Goal: Find specific page/section: Find specific page/section

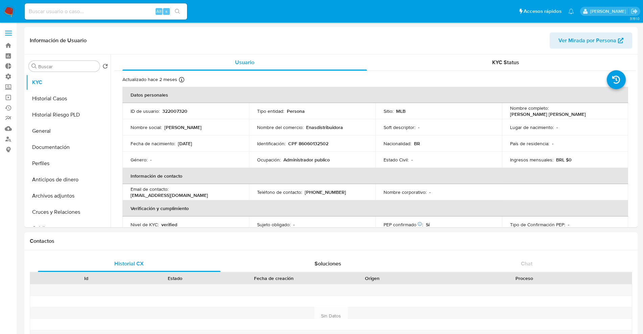
select select "10"
click at [101, 10] on input at bounding box center [106, 11] width 162 height 9
paste input "1088695868"
type input "1088695868"
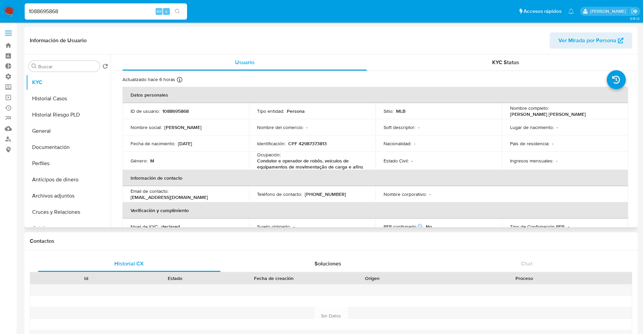
select select "10"
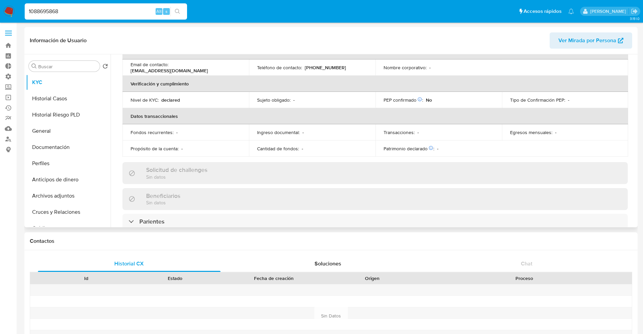
scroll to position [42, 0]
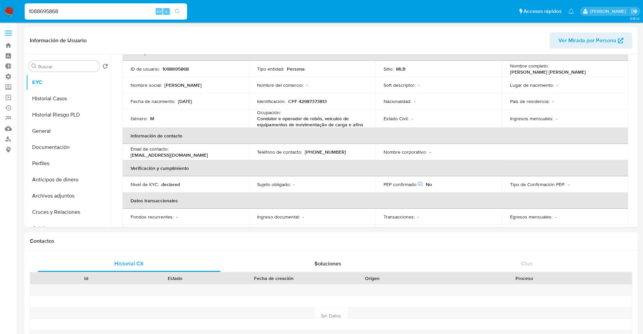
drag, startPoint x: 107, startPoint y: 13, endPoint x: 0, endPoint y: 30, distance: 108.8
paste input "381989549"
type input "381989549"
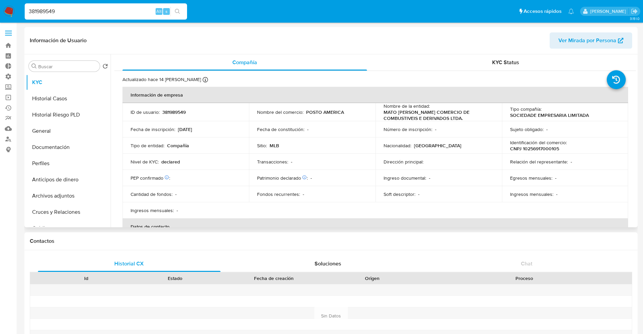
select select "10"
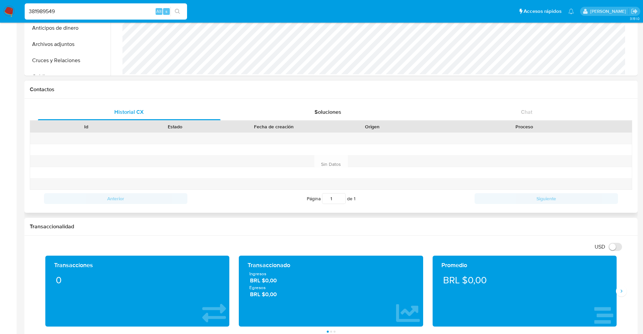
scroll to position [211, 0]
